Goal: Transaction & Acquisition: Purchase product/service

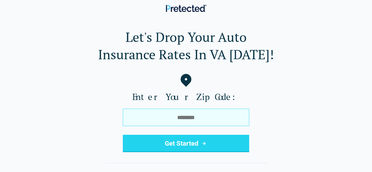
click at [168, 117] on input "tel" at bounding box center [186, 117] width 126 height 17
type input "*****"
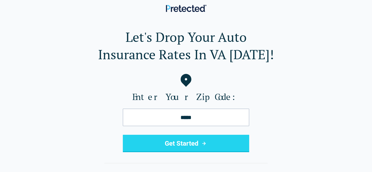
click at [170, 143] on button "Get Started" at bounding box center [186, 143] width 126 height 17
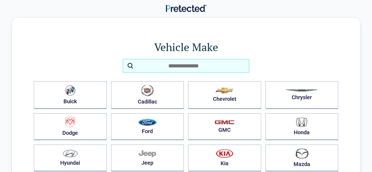
click at [200, 68] on input "search" at bounding box center [186, 66] width 126 height 14
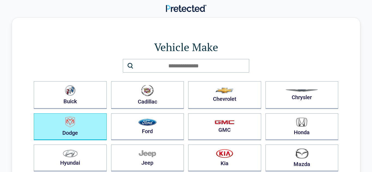
click at [79, 129] on button "Dodge" at bounding box center [70, 127] width 73 height 27
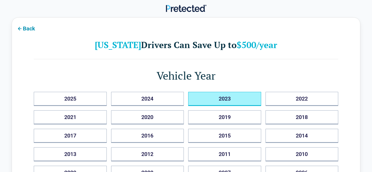
click at [234, 106] on button "2023" at bounding box center [224, 99] width 73 height 14
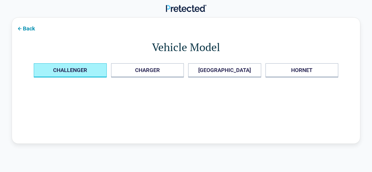
click at [61, 72] on button "CHALLENGER" at bounding box center [70, 70] width 73 height 14
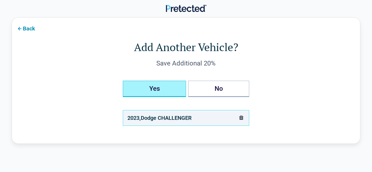
click at [159, 93] on button "Yes" at bounding box center [154, 89] width 63 height 16
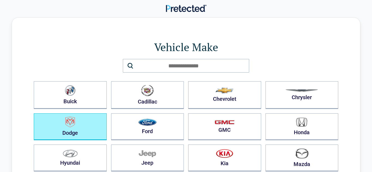
click at [76, 127] on button "Dodge" at bounding box center [70, 127] width 73 height 27
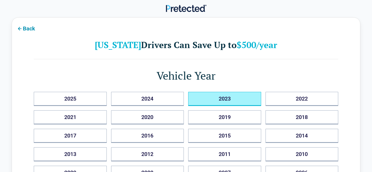
click at [218, 97] on button "2023" at bounding box center [224, 99] width 73 height 14
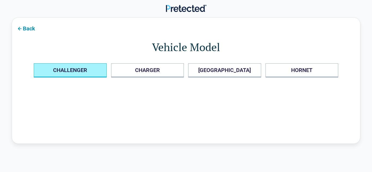
click at [101, 71] on button "CHALLENGER" at bounding box center [70, 70] width 73 height 14
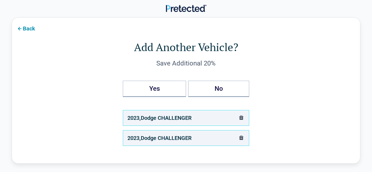
click at [241, 138] on icon "delete" at bounding box center [241, 138] width 7 height 7
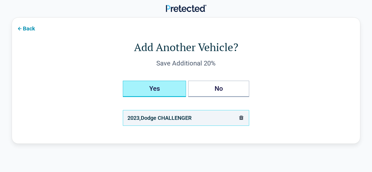
click at [152, 89] on button "Yes" at bounding box center [154, 89] width 63 height 16
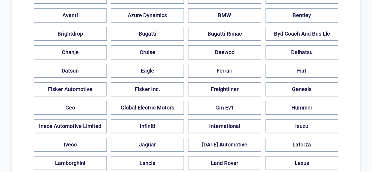
scroll to position [263, 0]
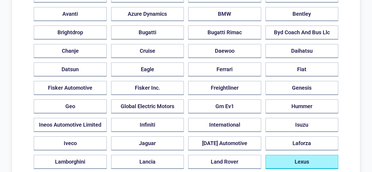
click at [302, 155] on button "Lexus" at bounding box center [302, 162] width 73 height 14
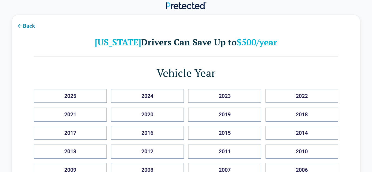
scroll to position [0, 0]
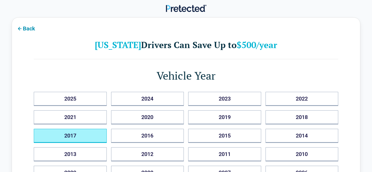
click at [90, 134] on button "2017" at bounding box center [70, 136] width 73 height 14
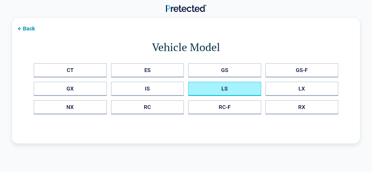
click at [239, 89] on button "LS" at bounding box center [224, 89] width 73 height 14
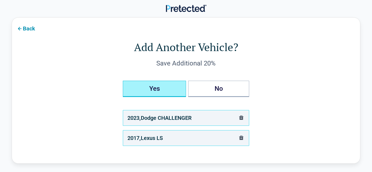
click at [166, 90] on button "Yes" at bounding box center [154, 89] width 63 height 16
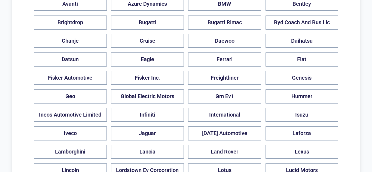
scroll to position [280, 0]
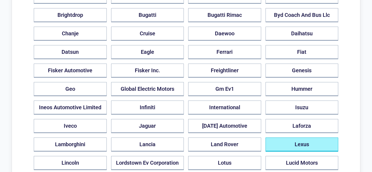
click at [296, 138] on button "Lexus" at bounding box center [302, 145] width 73 height 14
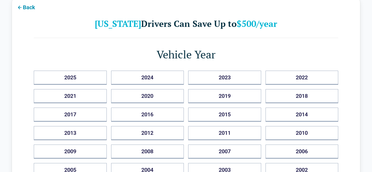
scroll to position [22, 0]
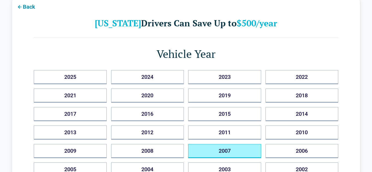
click at [226, 148] on button "2007" at bounding box center [224, 151] width 73 height 14
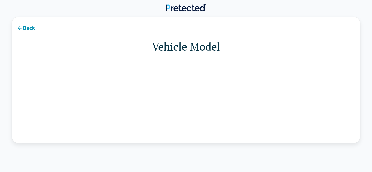
scroll to position [0, 0]
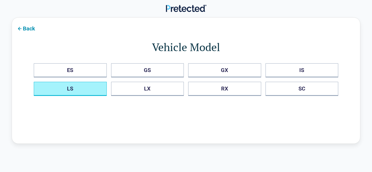
click at [82, 85] on button "LS" at bounding box center [70, 89] width 73 height 14
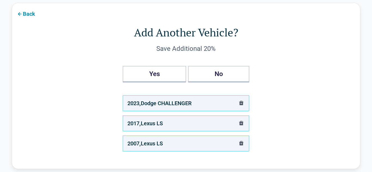
scroll to position [16, 0]
